Goal: Task Accomplishment & Management: Use online tool/utility

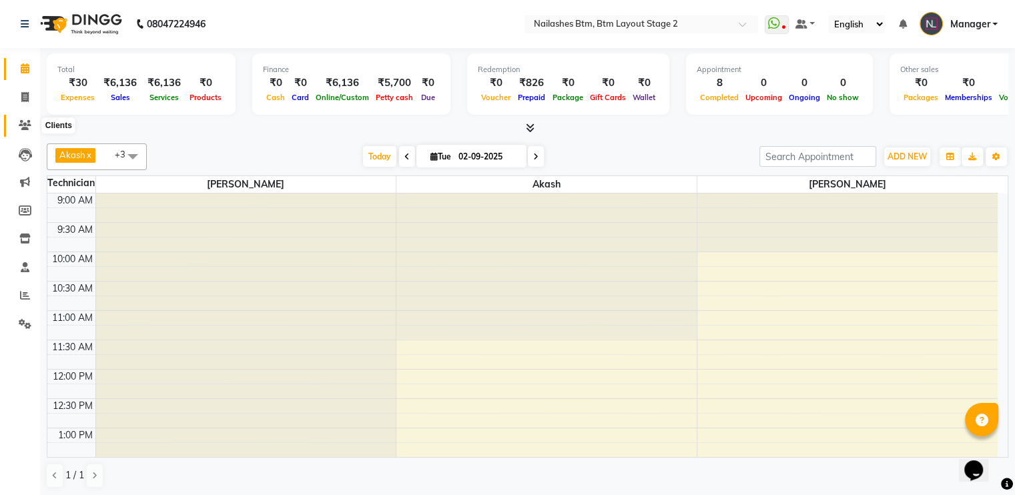
drag, startPoint x: 0, startPoint y: 0, endPoint x: 19, endPoint y: 128, distance: 129.5
click at [19, 128] on icon at bounding box center [25, 125] width 13 height 10
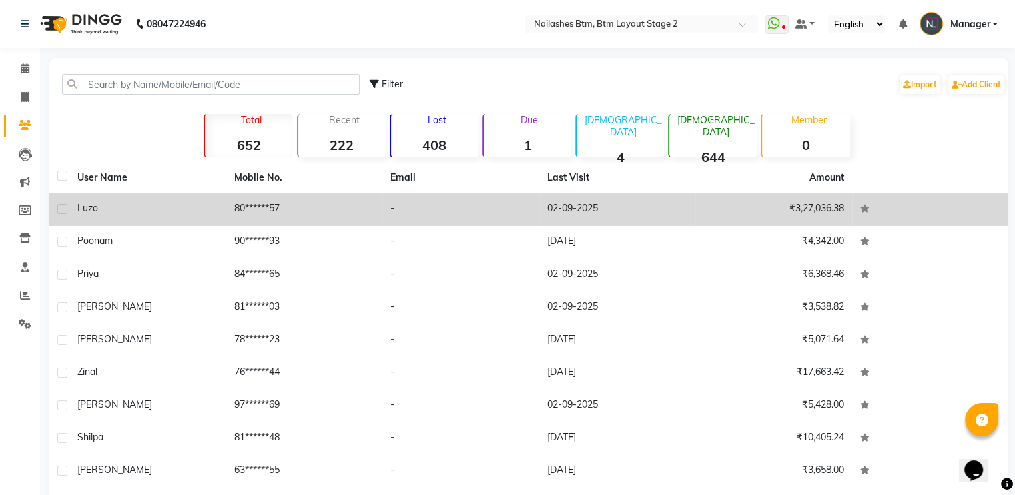
click at [144, 206] on div "Luzo" at bounding box center [147, 209] width 141 height 14
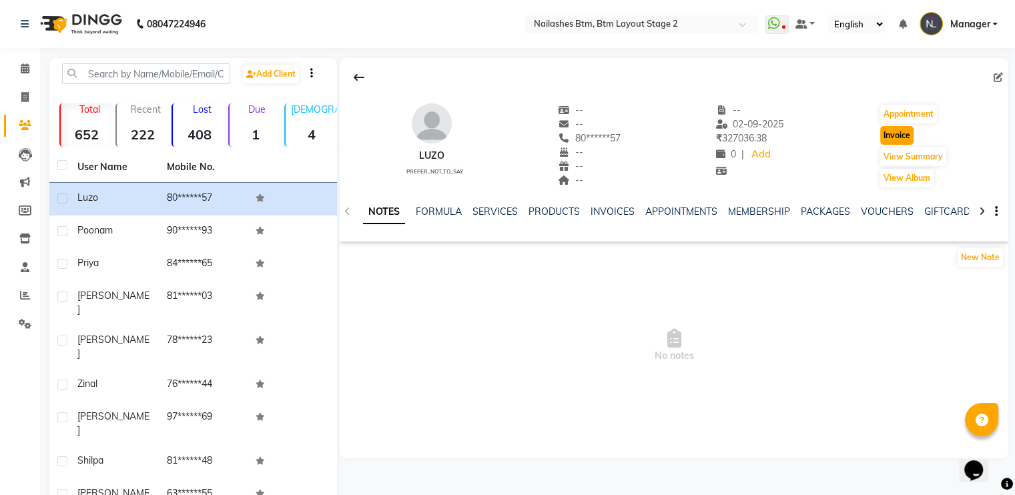
click at [888, 131] on button "Invoice" at bounding box center [896, 135] width 33 height 19
select select "service"
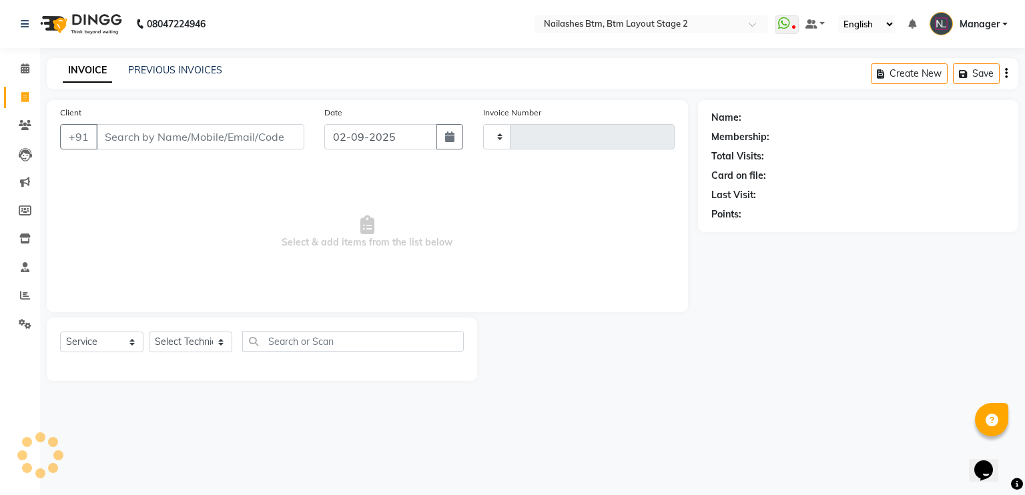
type input "0606"
select select "6721"
type input "80******57"
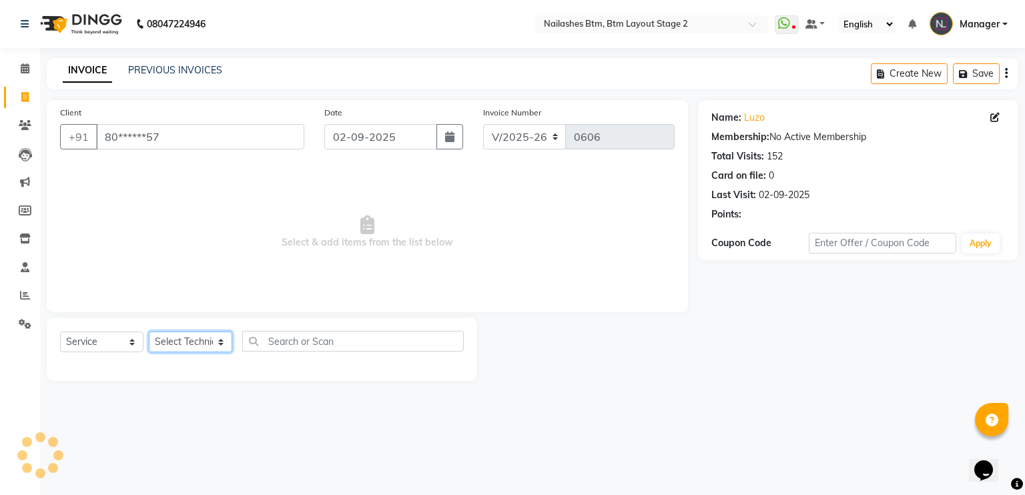
click at [206, 339] on select "Select Technician Akash Manager [PERSON_NAME] [PERSON_NAME]" at bounding box center [190, 342] width 83 height 21
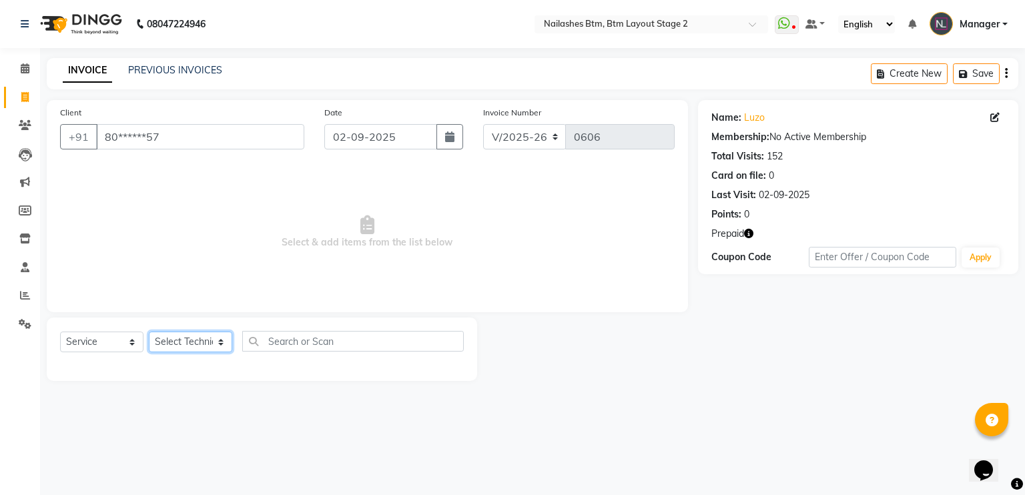
select select "67515"
click at [149, 332] on select "Select Technician Akash Manager [PERSON_NAME] [PERSON_NAME]" at bounding box center [190, 342] width 83 height 21
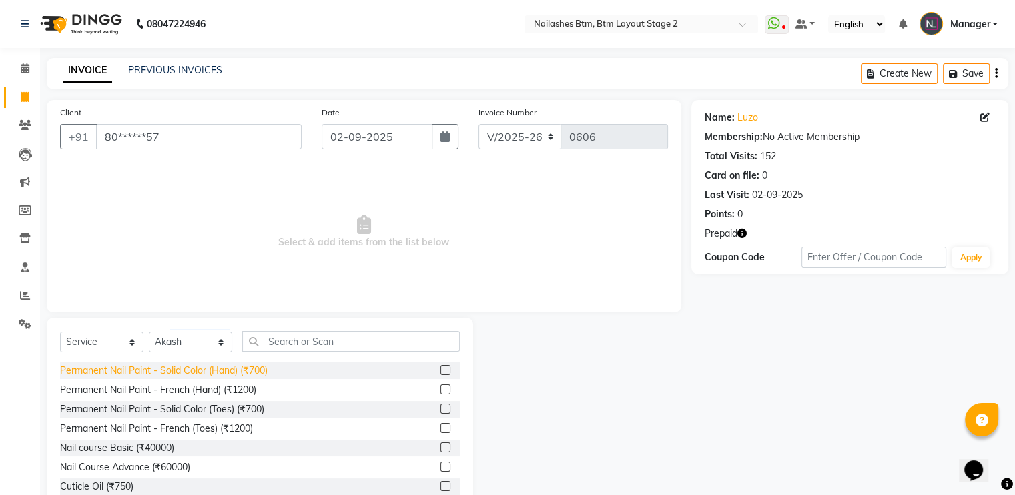
click at [260, 366] on div "Permanent Nail Paint - Solid Color (Hand) (₹700)" at bounding box center [164, 371] width 208 height 14
checkbox input "false"
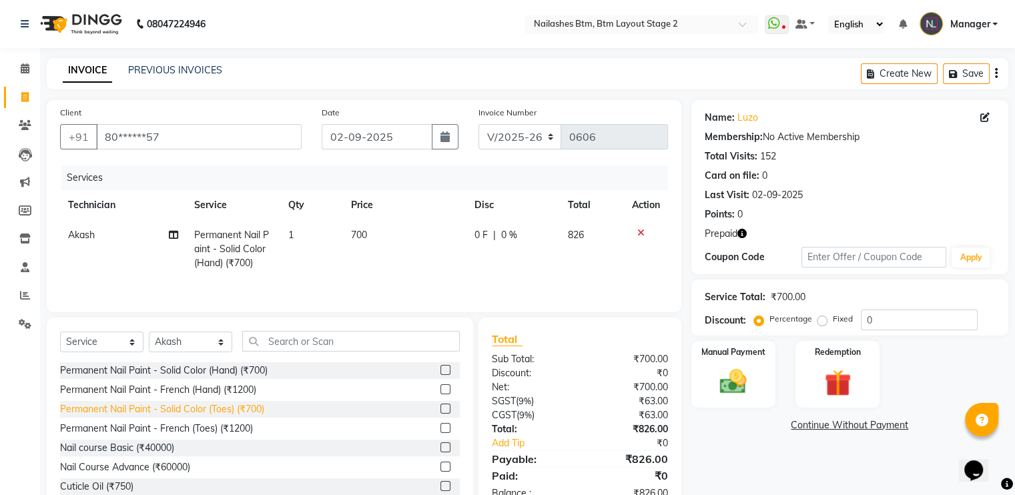
click at [250, 404] on div "Permanent Nail Paint - Solid Color (Toes) (₹700)" at bounding box center [162, 409] width 204 height 14
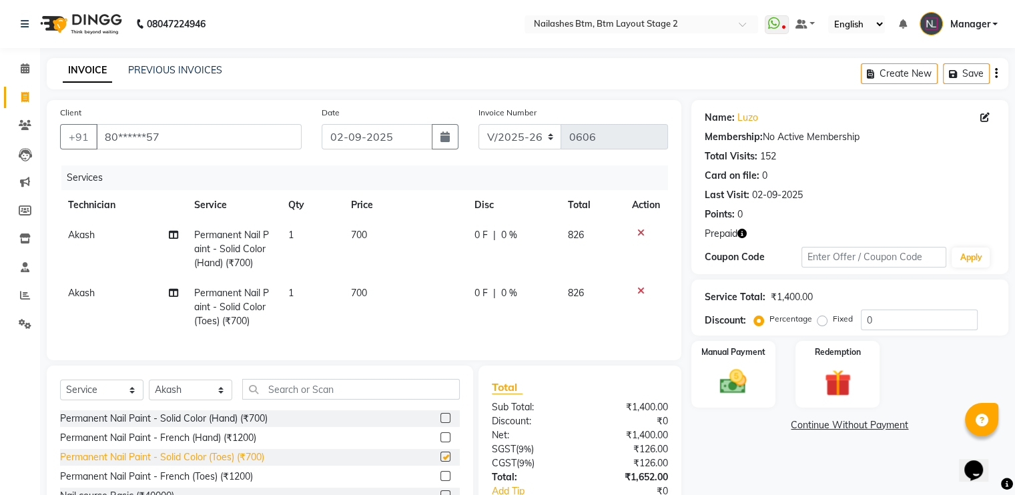
checkbox input "false"
click at [294, 400] on input "text" at bounding box center [351, 389] width 218 height 21
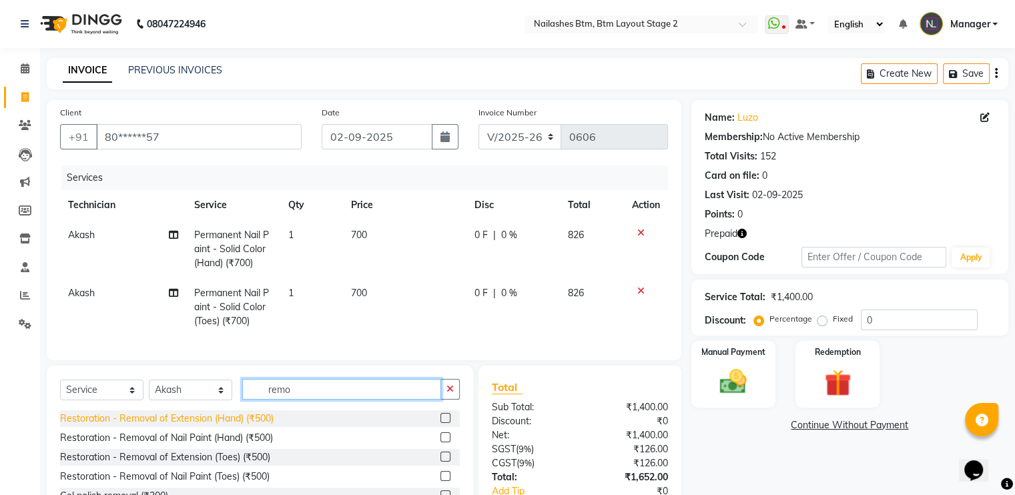
type input "remo"
click at [264, 426] on div "Restoration - Removal of Extension (Hand) (₹500)" at bounding box center [167, 419] width 214 height 14
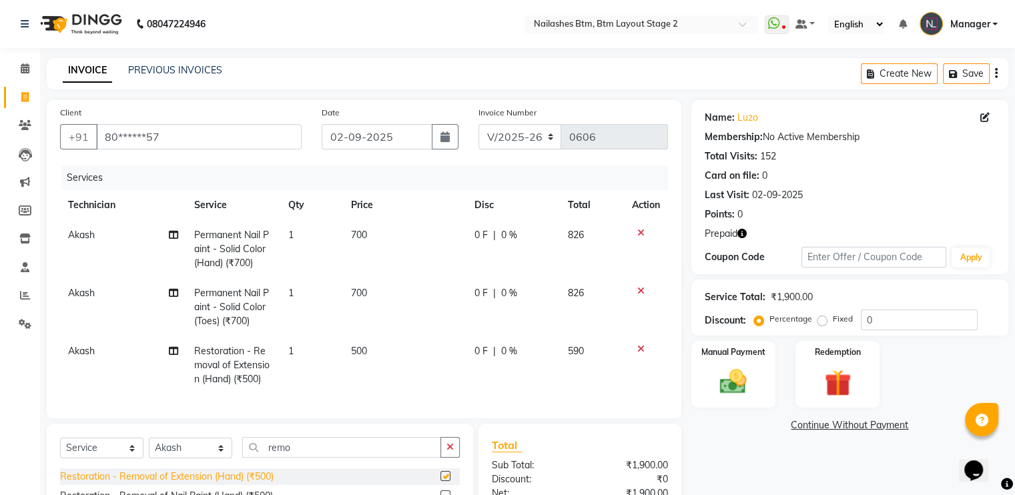
checkbox input "false"
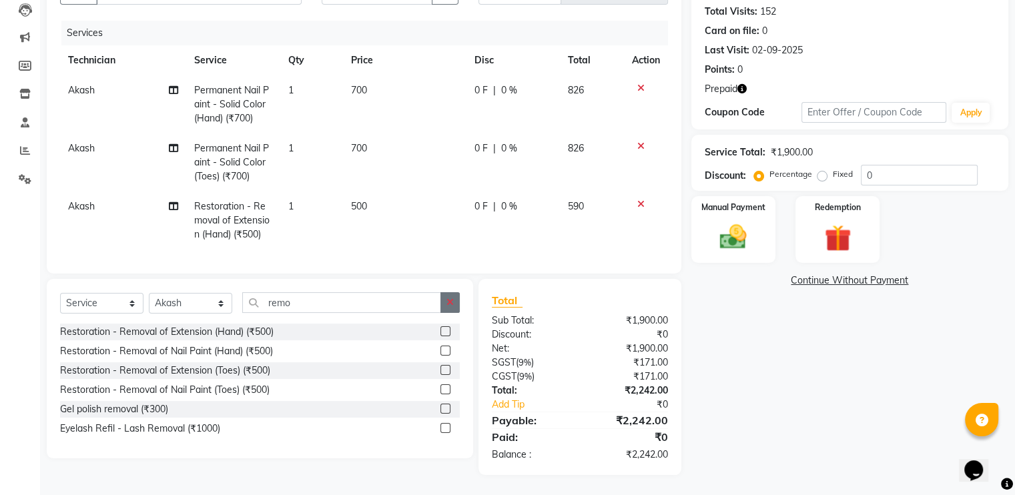
click at [446, 304] on icon "button" at bounding box center [449, 302] width 7 height 9
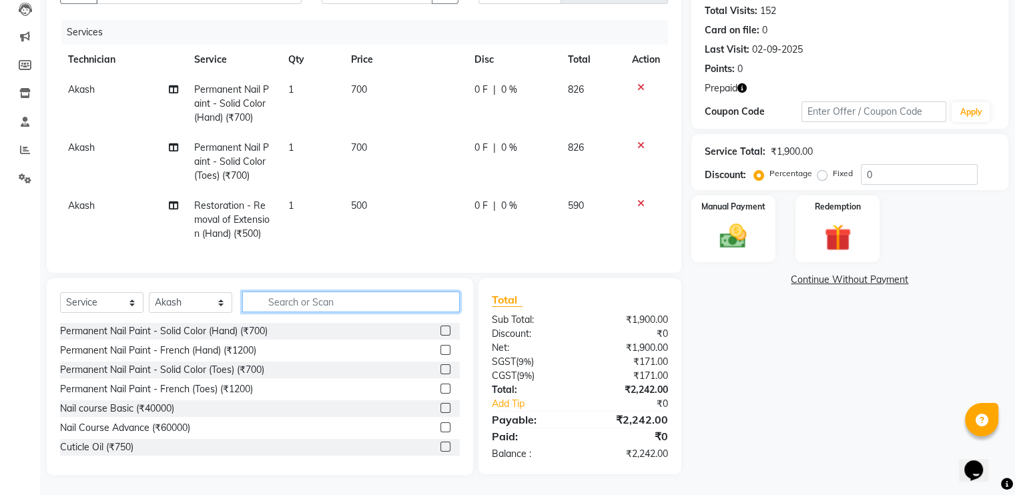
click at [376, 301] on input "text" at bounding box center [351, 302] width 218 height 21
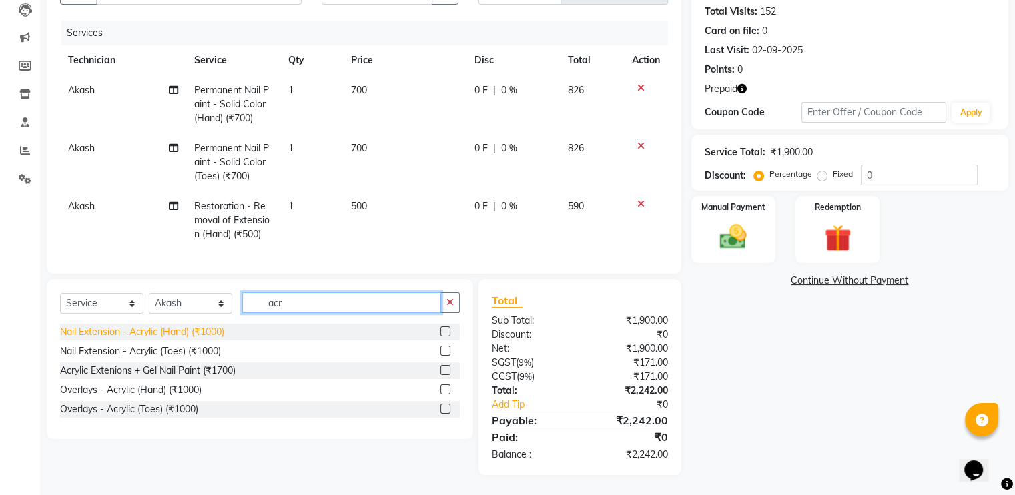
type input "acr"
click at [188, 332] on div "Nail Extension - Acrylic (Hand) (₹1000)" at bounding box center [142, 332] width 164 height 14
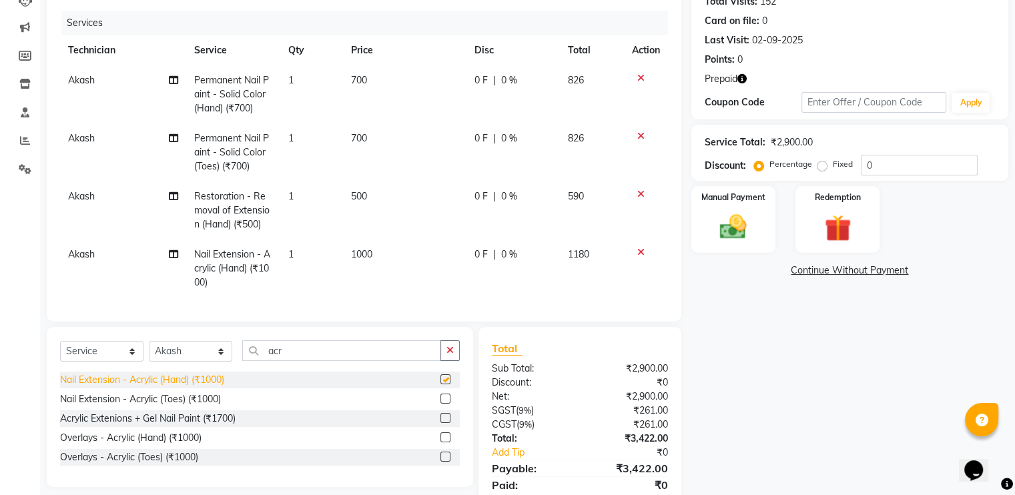
checkbox input "false"
click at [849, 224] on img at bounding box center [837, 229] width 45 height 34
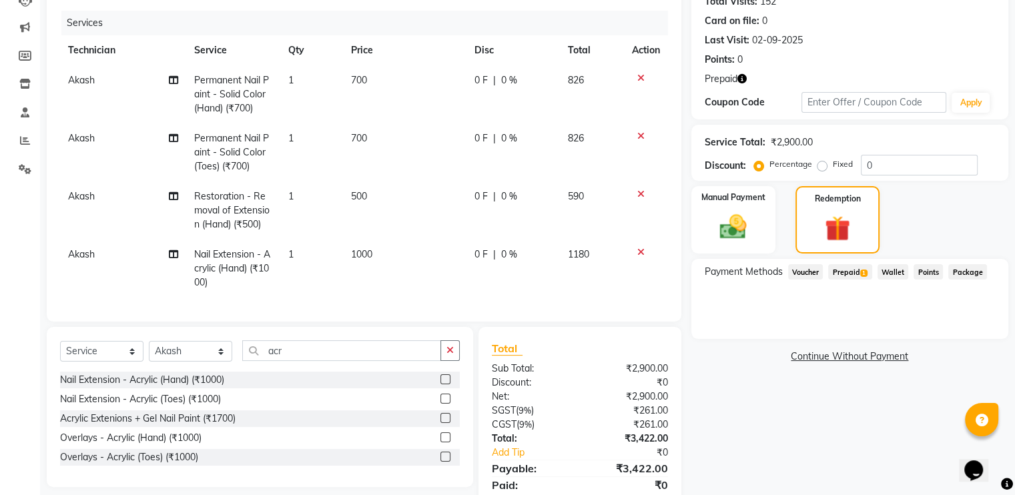
click at [865, 276] on span "1" at bounding box center [863, 274] width 7 height 8
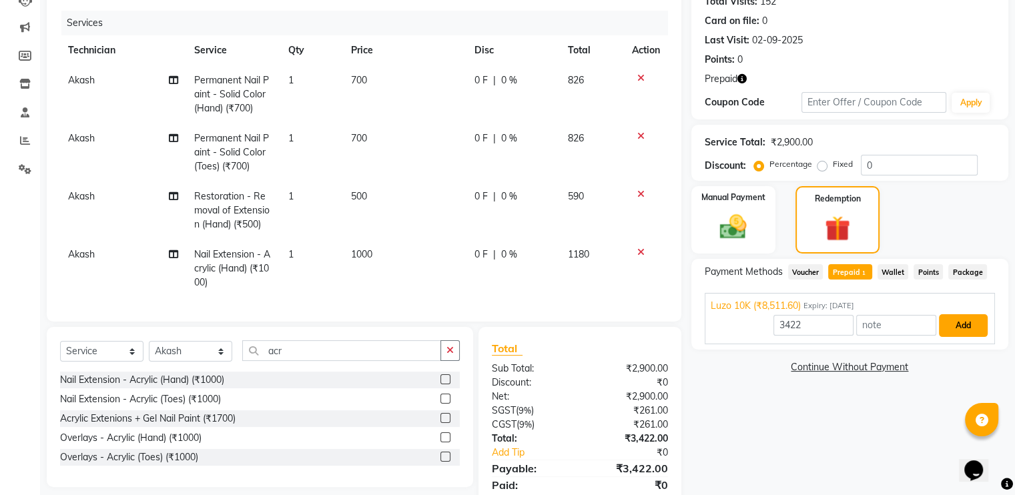
click at [950, 325] on button "Add" at bounding box center [963, 325] width 49 height 23
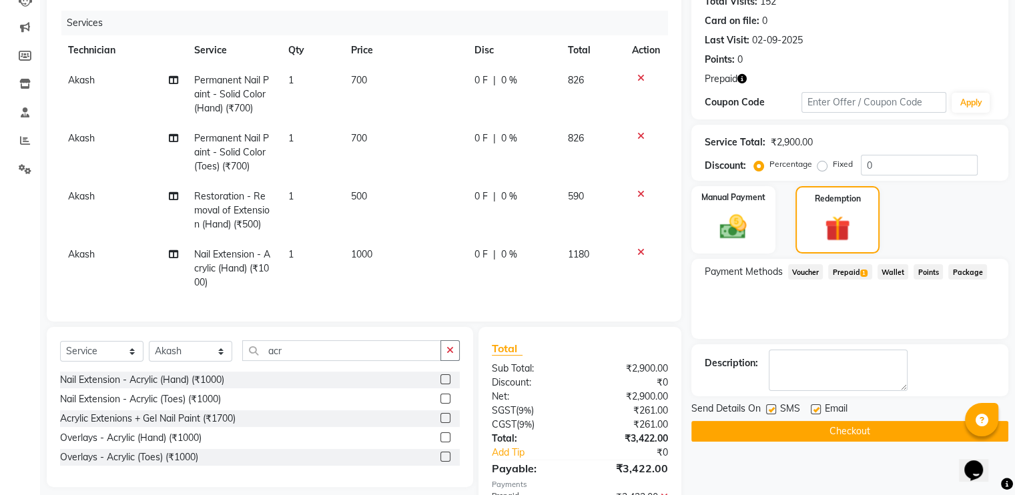
click at [790, 432] on button "Checkout" at bounding box center [849, 431] width 317 height 21
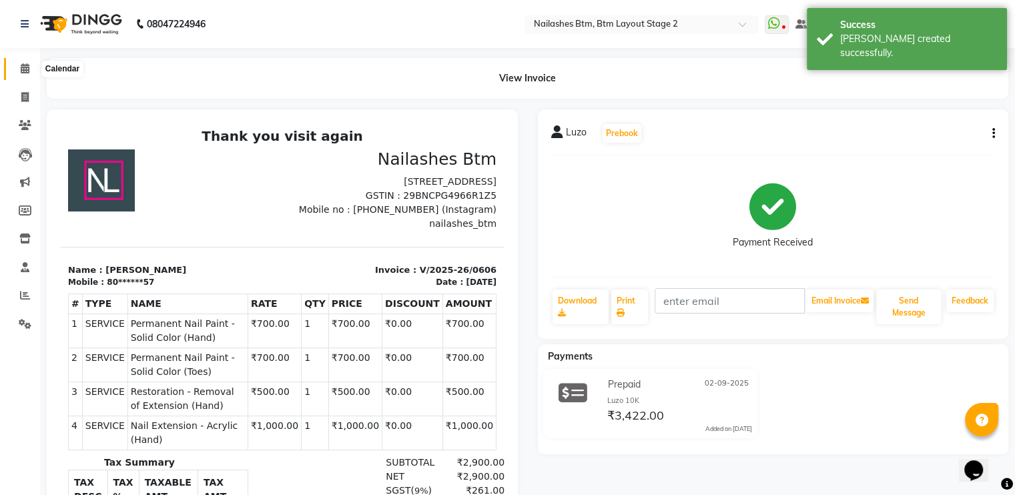
click at [23, 71] on icon at bounding box center [25, 68] width 9 height 10
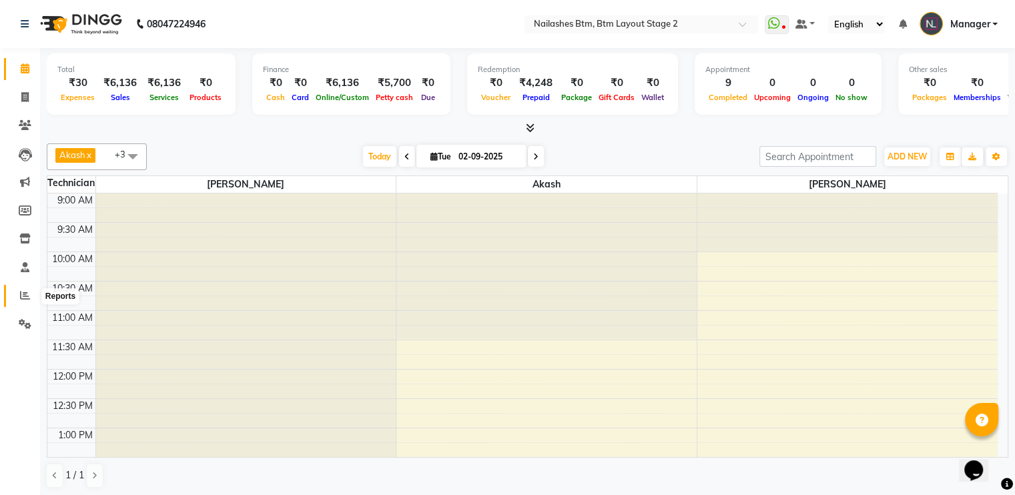
click at [23, 294] on icon at bounding box center [25, 295] width 10 height 10
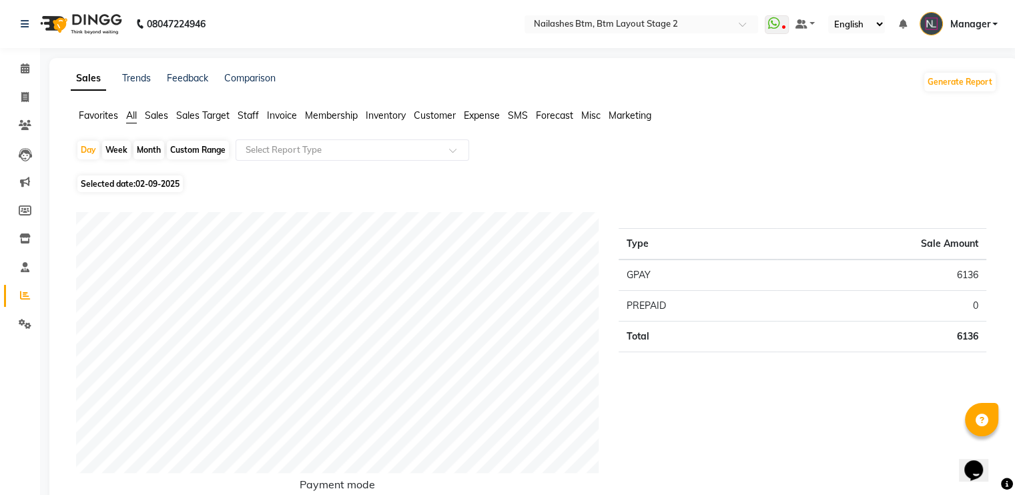
click at [288, 119] on span "Invoice" at bounding box center [282, 115] width 30 height 12
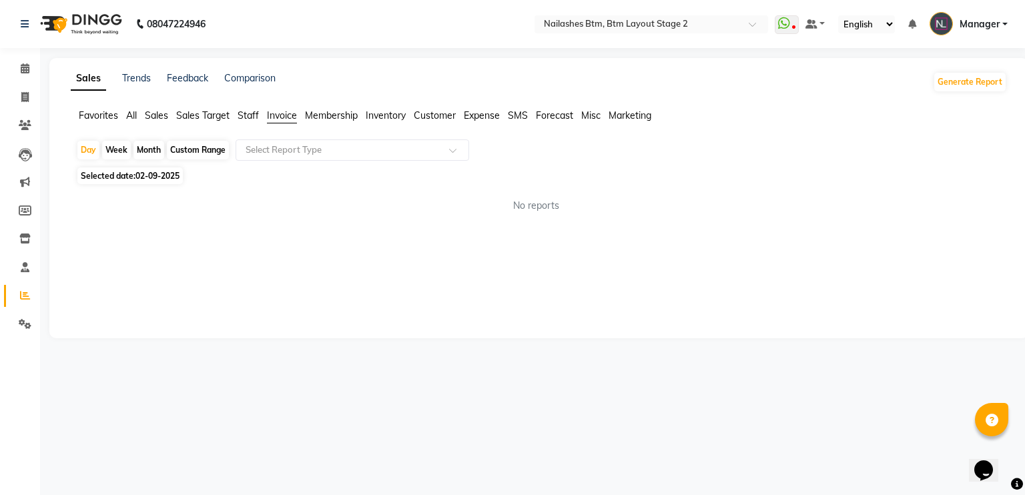
click at [249, 108] on div "Sales Trends Feedback Comparison Generate Report Favorites All Sales Sales Targ…" at bounding box center [538, 198] width 979 height 280
click at [246, 114] on span "Staff" at bounding box center [248, 115] width 21 height 12
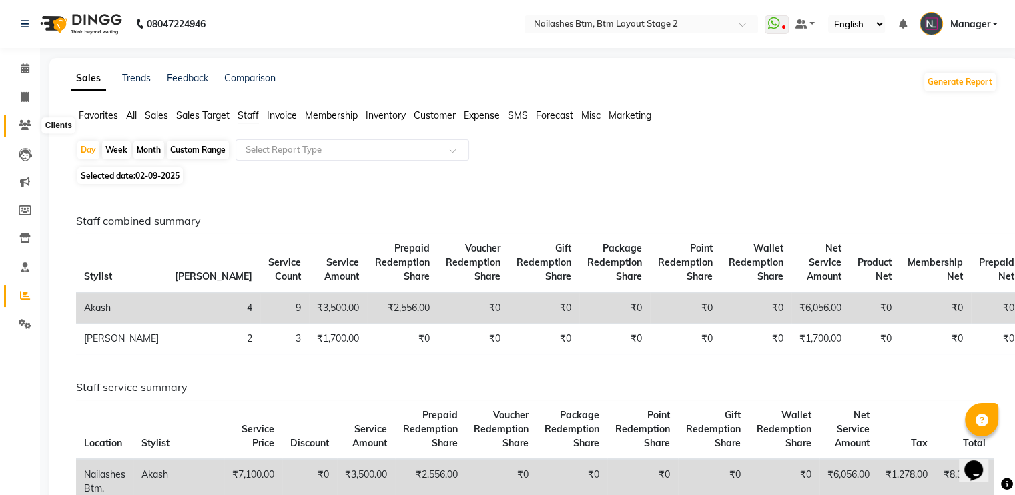
click at [23, 120] on icon at bounding box center [25, 125] width 13 height 10
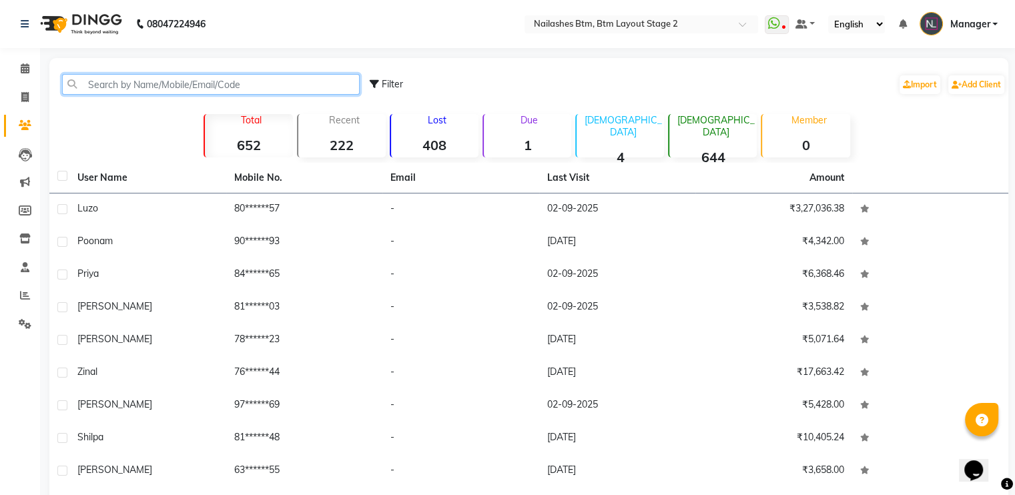
click at [153, 79] on input "text" at bounding box center [211, 84] width 298 height 21
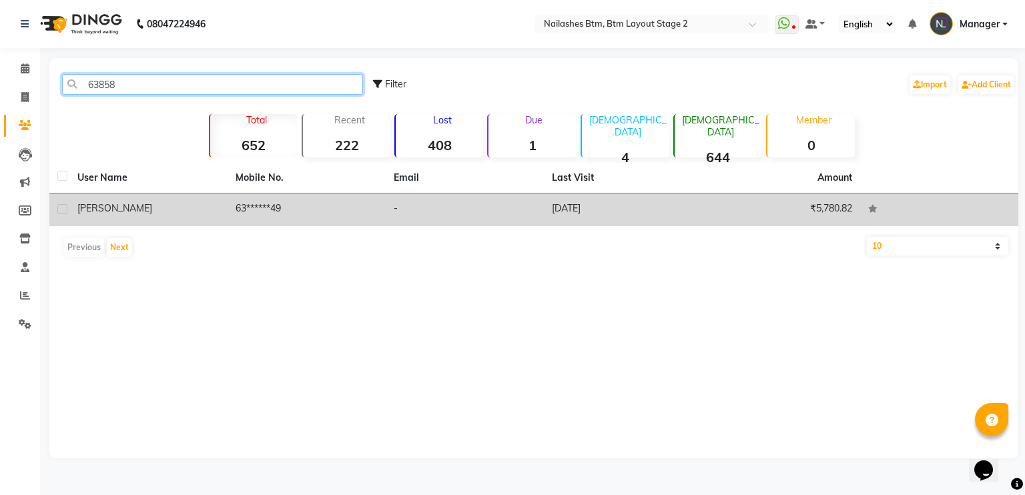
type input "63858"
click at [176, 210] on div "[PERSON_NAME]" at bounding box center [148, 209] width 142 height 14
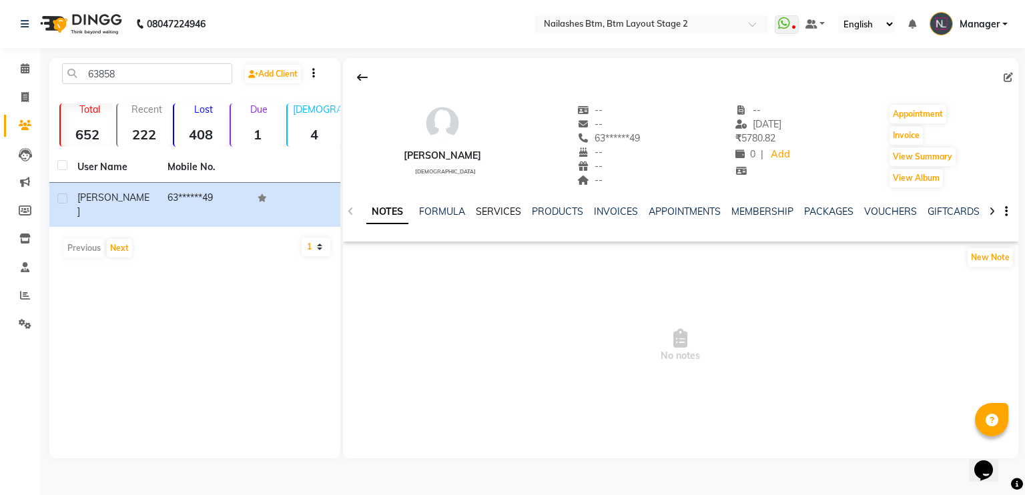
click at [501, 215] on link "SERVICES" at bounding box center [498, 212] width 45 height 12
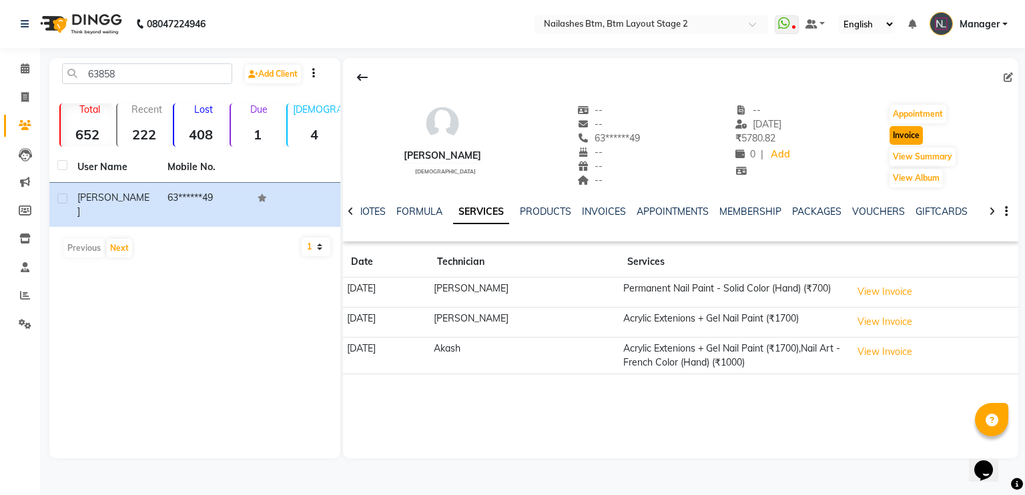
click at [903, 127] on button "Invoice" at bounding box center [906, 135] width 33 height 19
select select "6721"
select select "service"
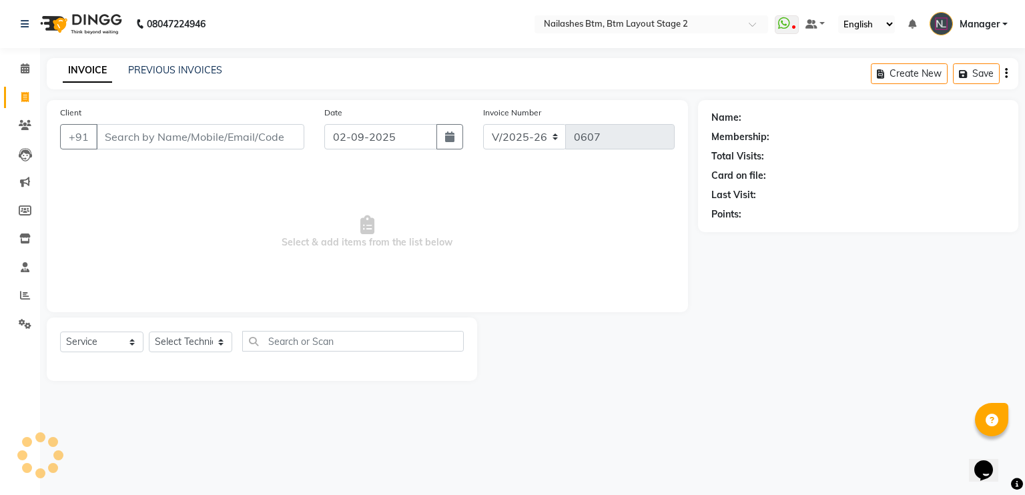
type input "63******49"
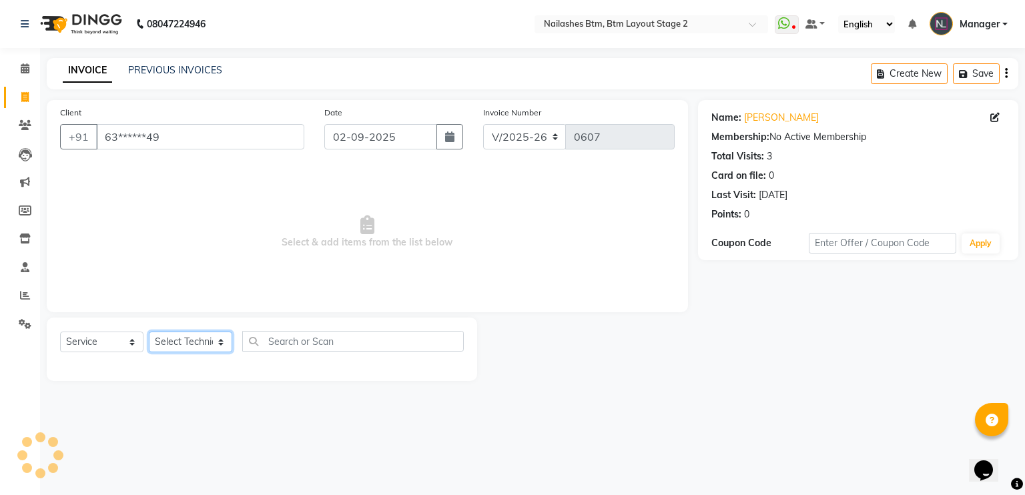
click at [173, 346] on select "Select Technician Akash Manager [PERSON_NAME] [PERSON_NAME]" at bounding box center [190, 342] width 83 height 21
select select "84529"
click at [149, 332] on select "Select Technician Akash Manager [PERSON_NAME] [PERSON_NAME]" at bounding box center [190, 342] width 83 height 21
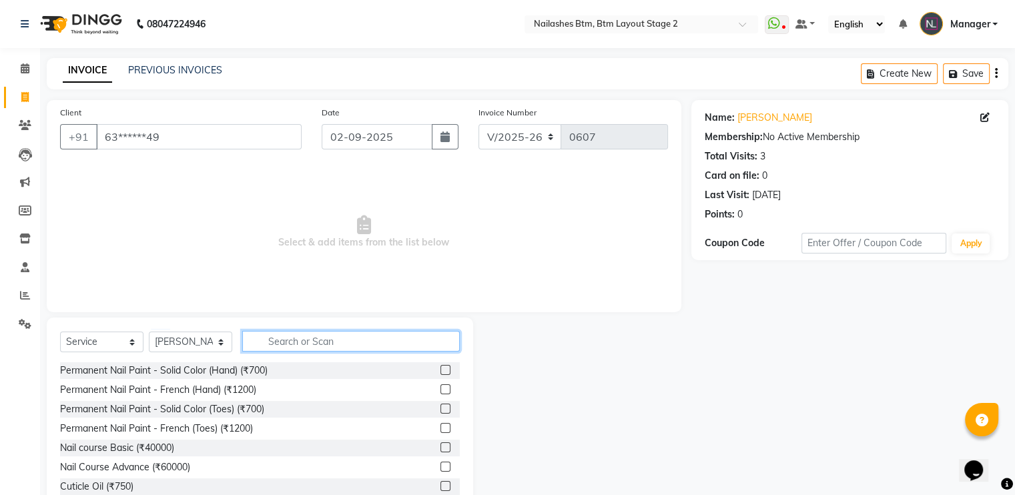
click at [272, 342] on input "text" at bounding box center [351, 341] width 218 height 21
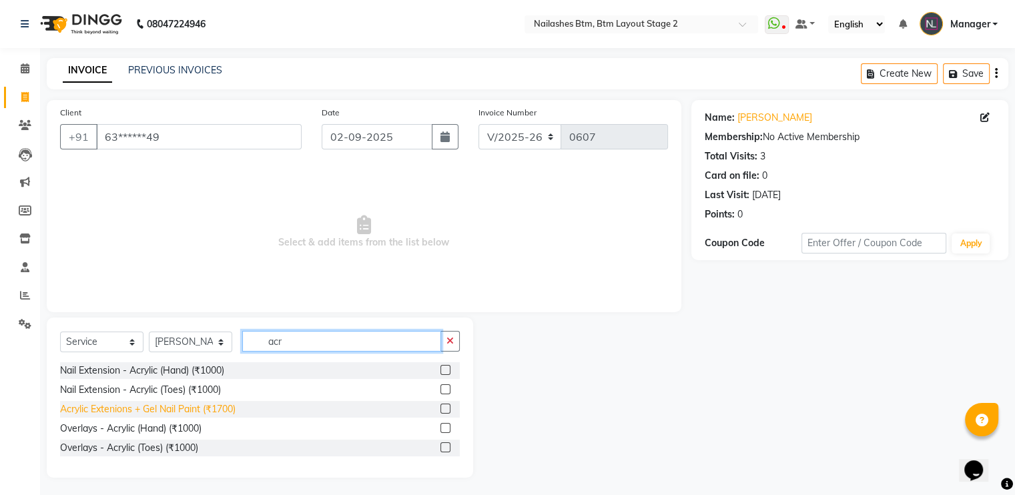
type input "acr"
click at [158, 408] on div "Acrylic Extenions + Gel Nail Paint (₹1700)" at bounding box center [148, 409] width 176 height 14
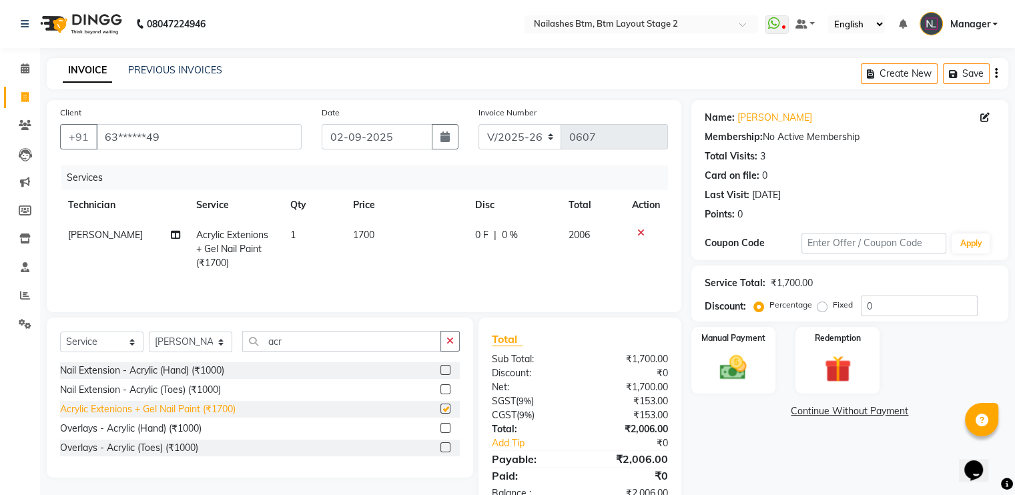
checkbox input "false"
click at [454, 338] on button "button" at bounding box center [449, 341] width 19 height 21
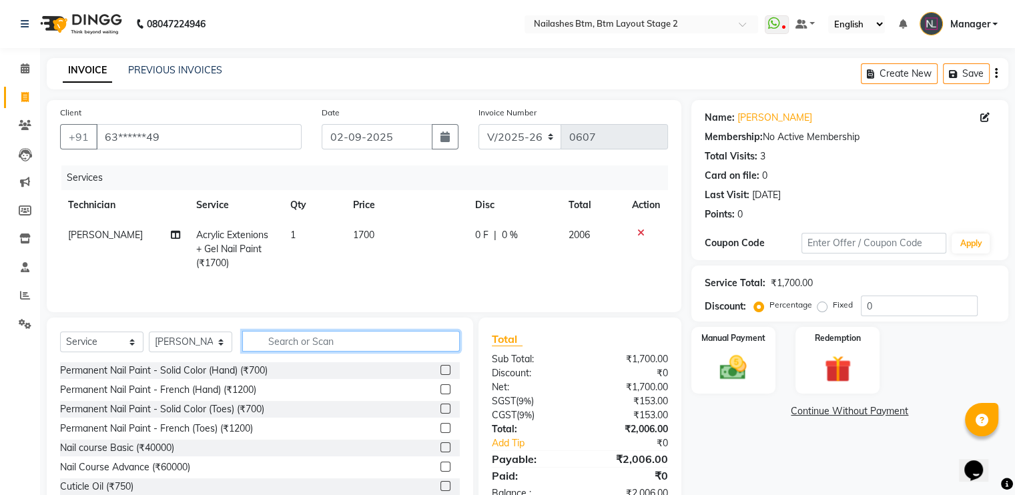
click at [409, 338] on input "text" at bounding box center [351, 341] width 218 height 21
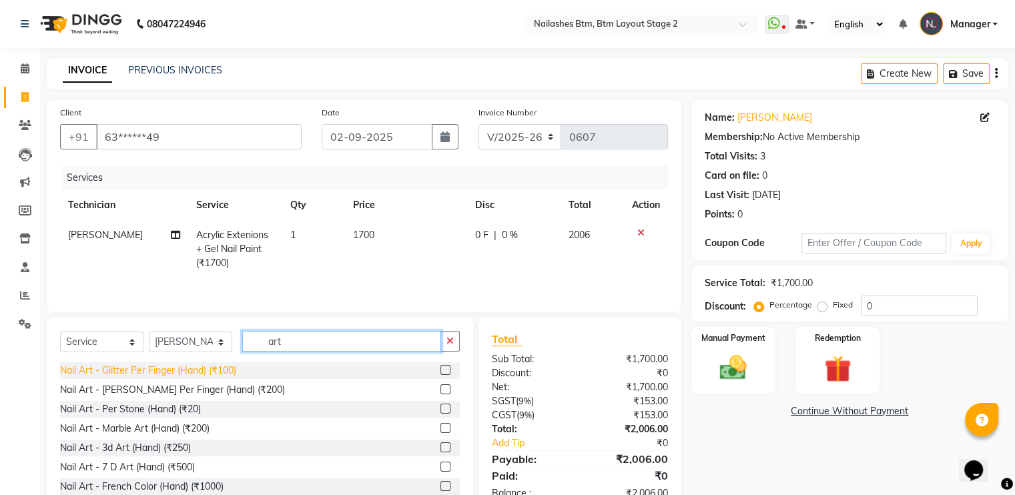
type input "art"
click at [214, 372] on div "Nail Art - Glitter Per Finger (Hand) (₹100)" at bounding box center [148, 371] width 176 height 14
checkbox input "false"
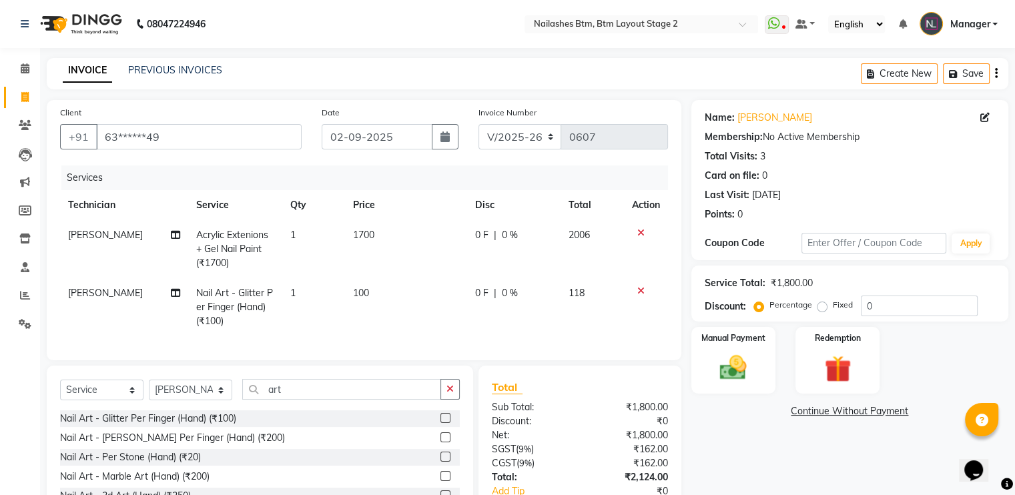
click at [302, 291] on td "1" at bounding box center [313, 307] width 63 height 58
select select "84529"
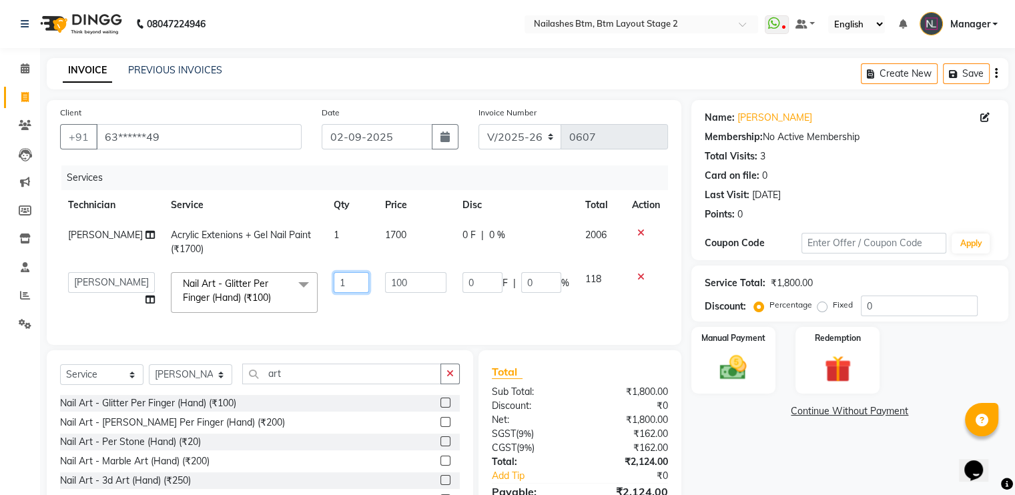
click at [344, 282] on input "1" at bounding box center [352, 282] width 36 height 21
type input "4"
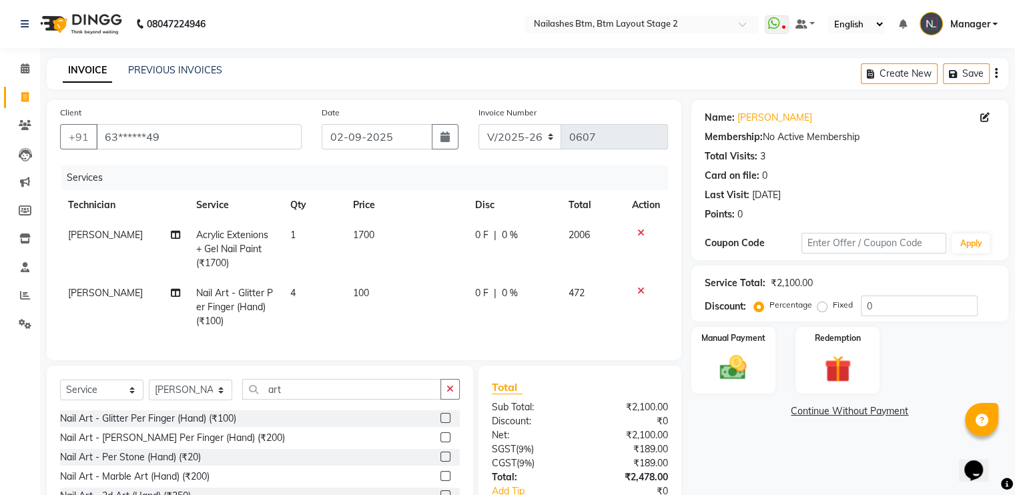
click at [743, 481] on div "Name: [PERSON_NAME] Membership: No Active Membership Total Visits: 3 Card on fi…" at bounding box center [854, 331] width 327 height 462
click at [739, 368] on img at bounding box center [733, 368] width 45 height 32
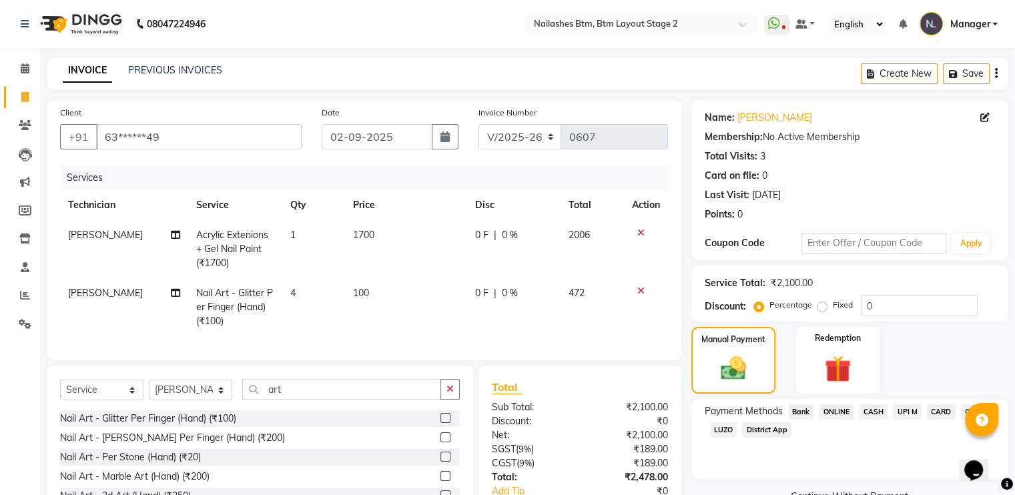
scroll to position [97, 0]
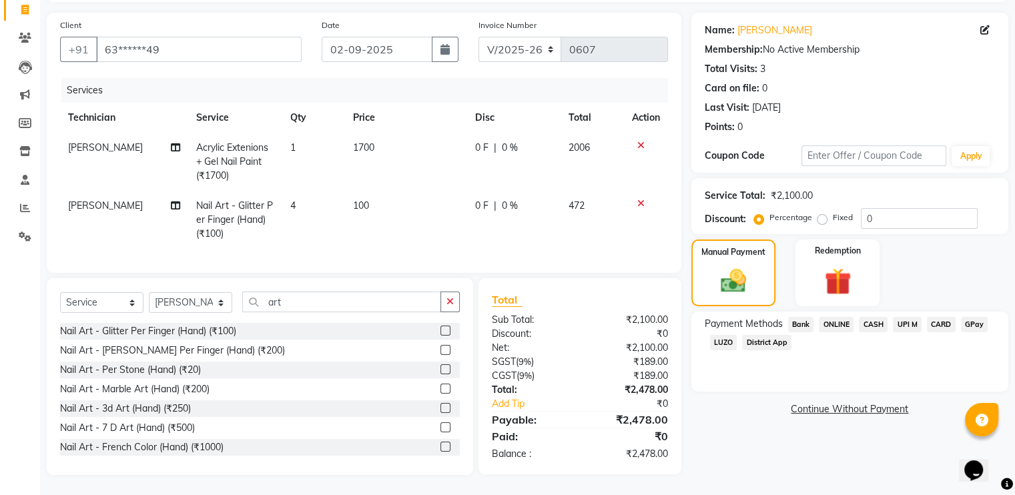
click at [968, 317] on span "GPay" at bounding box center [974, 324] width 27 height 15
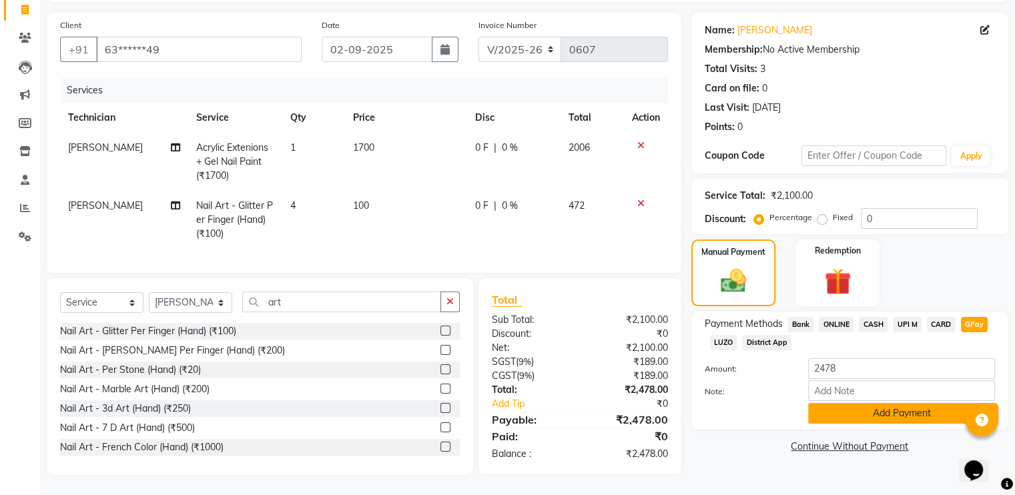
click at [819, 407] on button "Add Payment" at bounding box center [901, 413] width 187 height 21
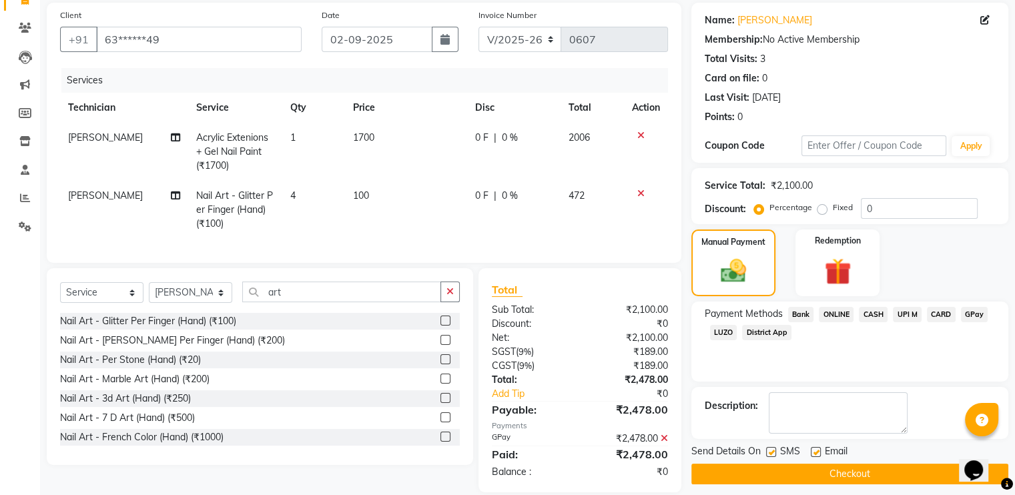
click at [774, 466] on button "Checkout" at bounding box center [849, 474] width 317 height 21
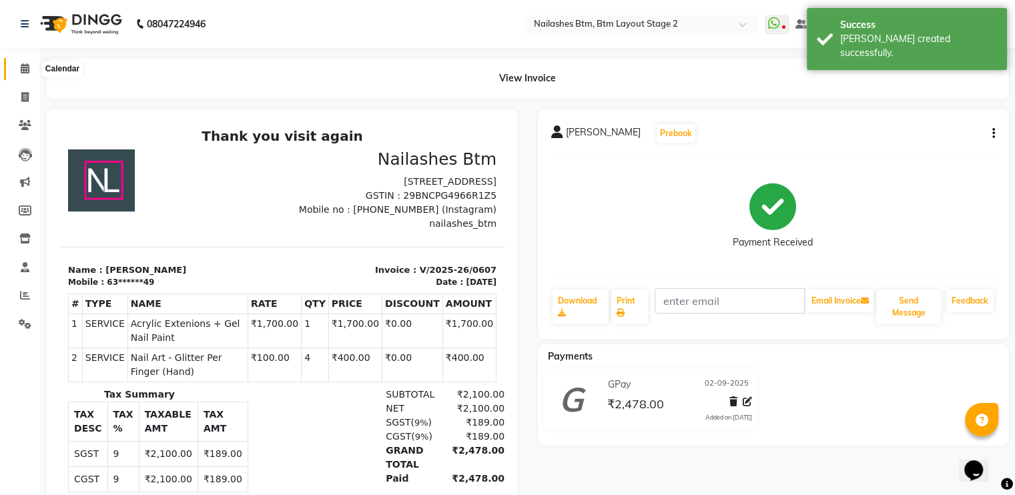
click at [21, 67] on icon at bounding box center [25, 68] width 9 height 10
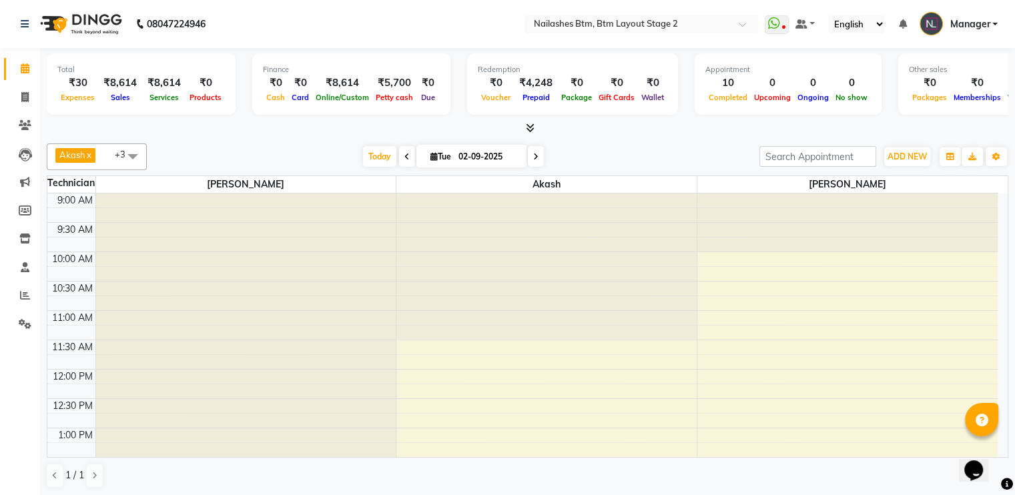
click at [530, 125] on icon at bounding box center [530, 128] width 9 height 10
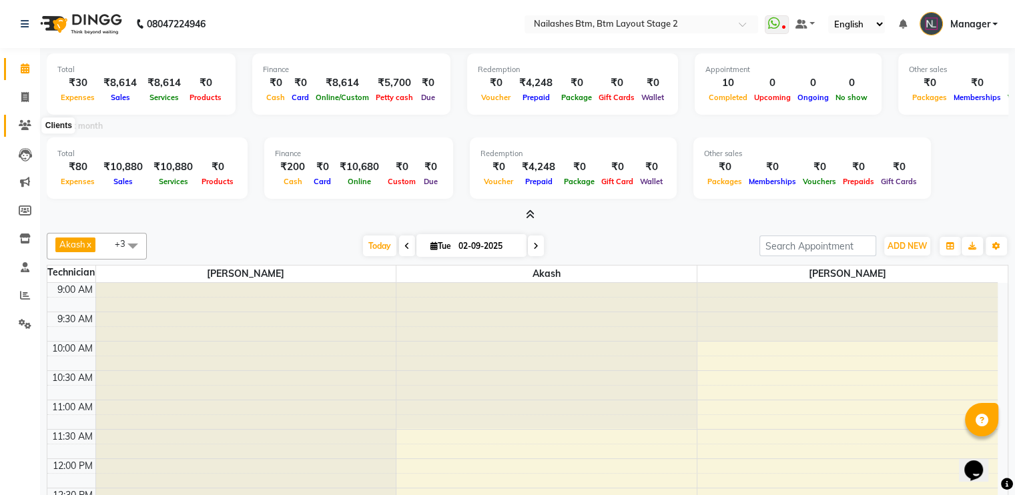
click at [24, 128] on icon at bounding box center [25, 125] width 13 height 10
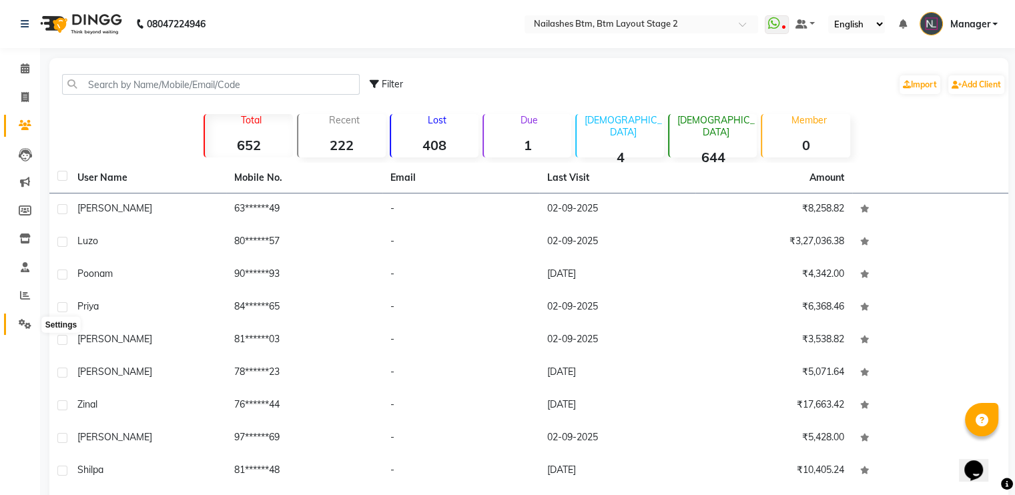
click at [26, 323] on icon at bounding box center [25, 324] width 13 height 10
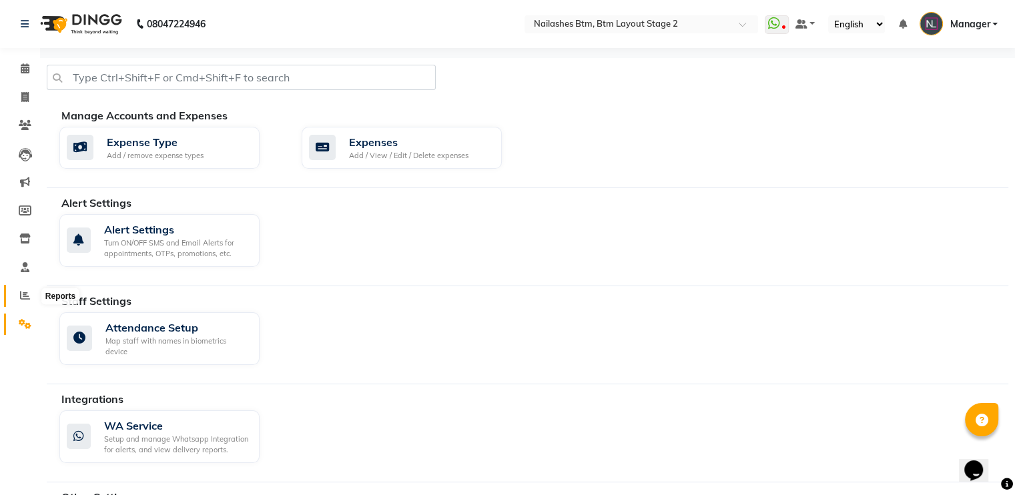
click at [23, 304] on span at bounding box center [24, 295] width 23 height 15
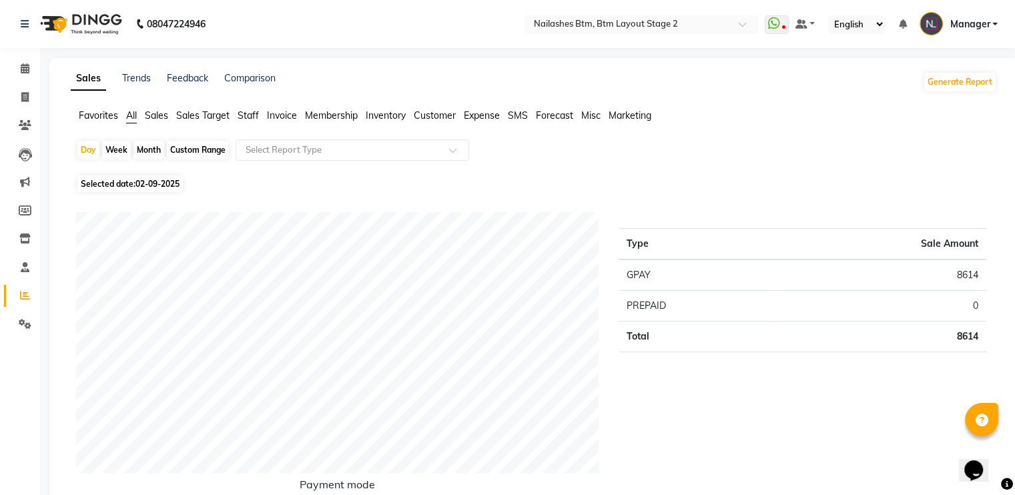
click at [286, 114] on span "Invoice" at bounding box center [282, 115] width 30 height 12
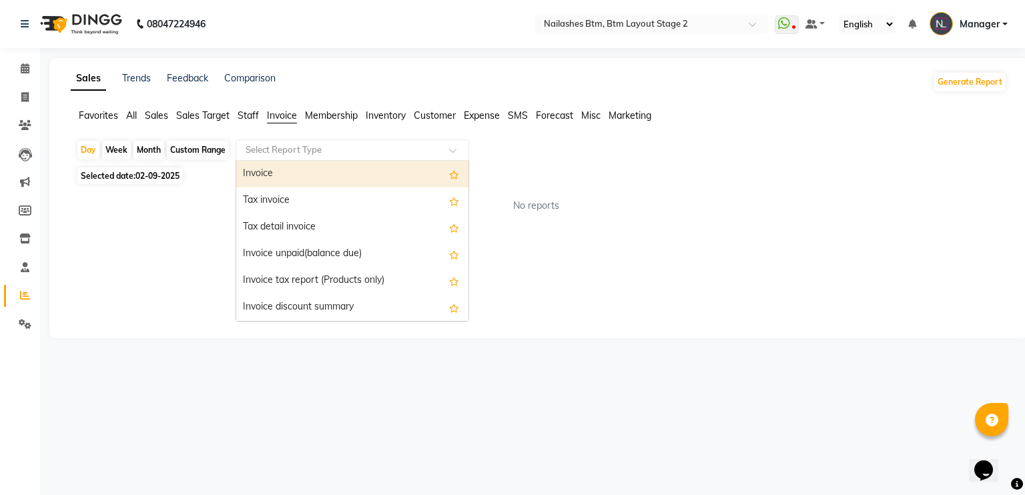
click at [297, 147] on input "text" at bounding box center [339, 149] width 192 height 13
click at [289, 174] on div "Invoice" at bounding box center [352, 174] width 232 height 27
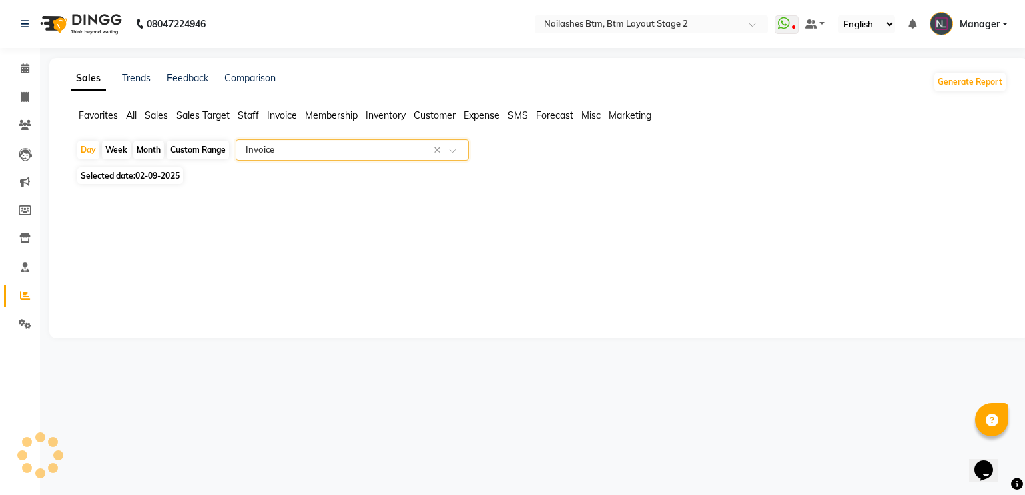
select select "csv"
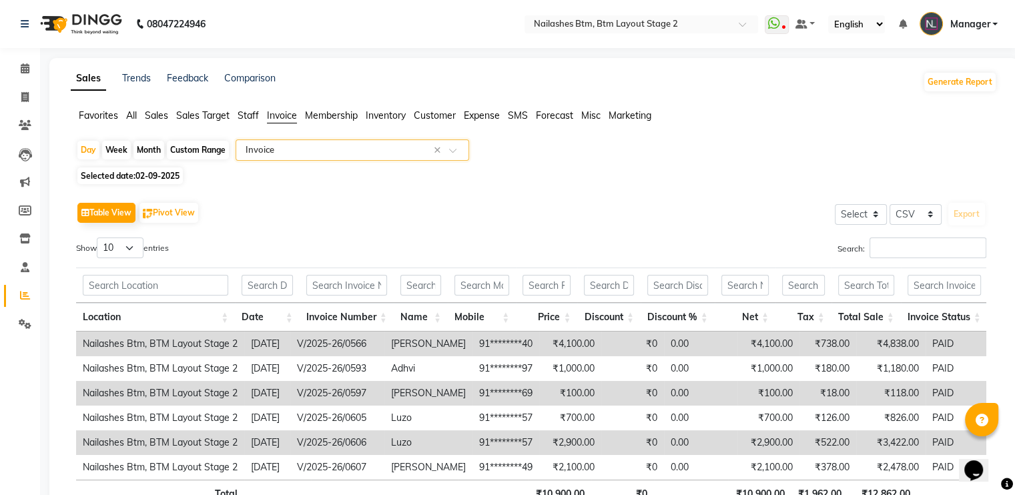
scroll to position [104, 0]
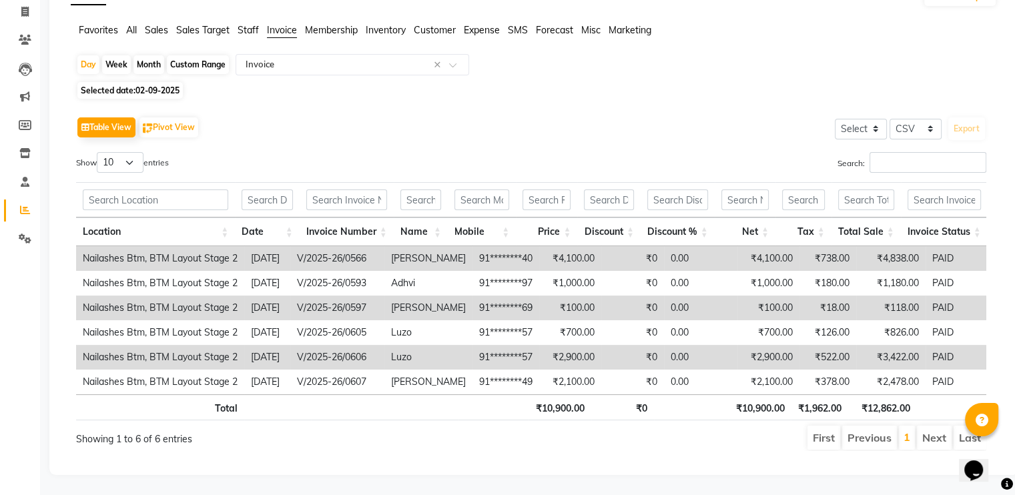
click at [243, 24] on span "Staff" at bounding box center [248, 30] width 21 height 12
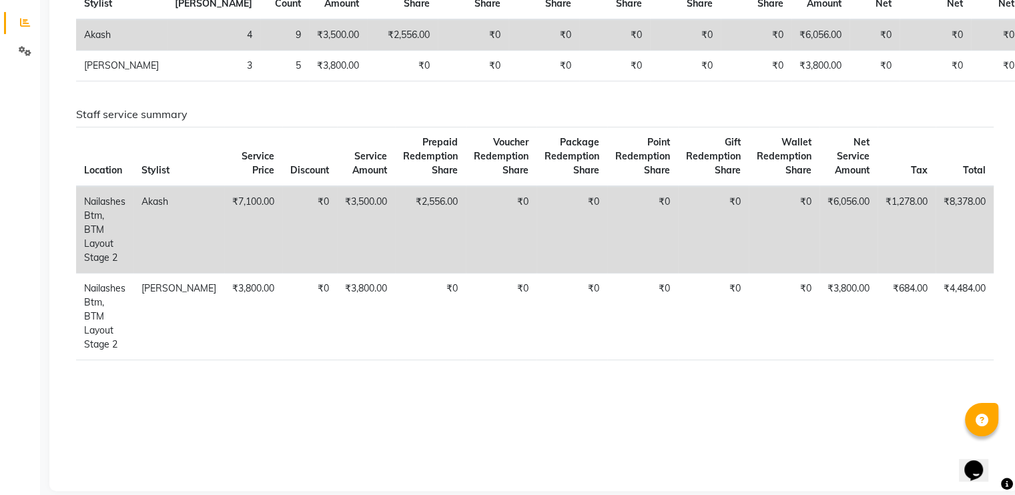
scroll to position [166, 0]
